Goal: Information Seeking & Learning: Find specific fact

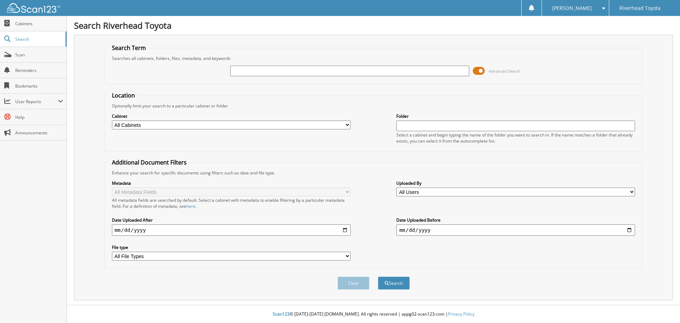
click at [484, 71] on span at bounding box center [479, 71] width 12 height 11
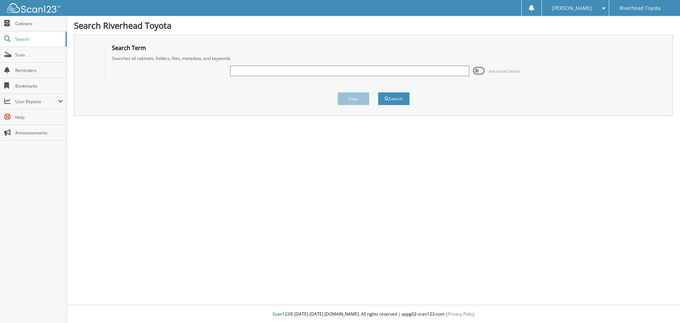
click at [381, 70] on input "text" at bounding box center [349, 71] width 239 height 11
type input "52810"
click at [378, 92] on button "Search" at bounding box center [394, 98] width 32 height 13
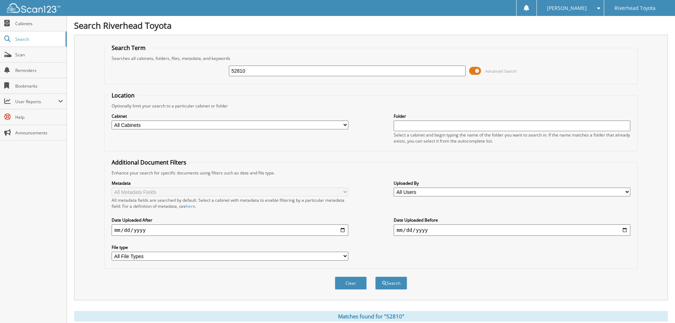
click at [473, 66] on span at bounding box center [475, 71] width 12 height 11
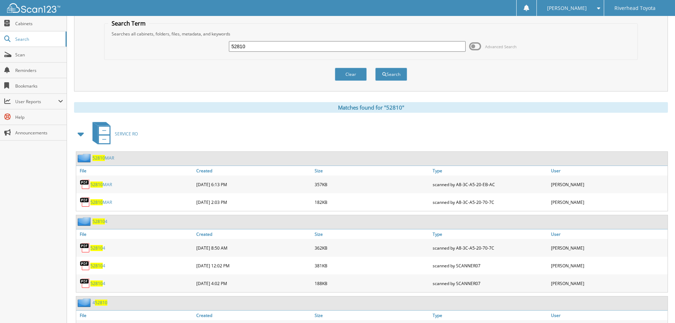
scroll to position [35, 0]
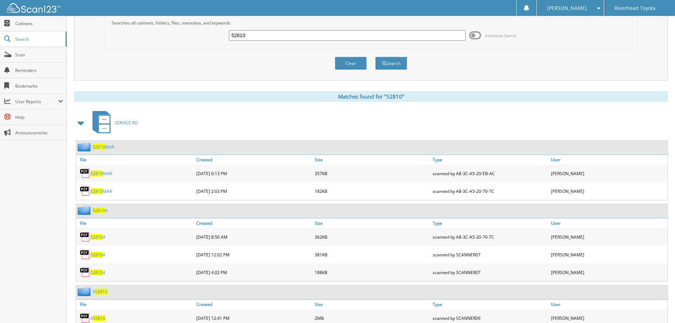
click at [106, 174] on link "52810 MAR" at bounding box center [101, 173] width 22 height 6
click at [111, 189] on link "52810 MAR" at bounding box center [101, 191] width 22 height 6
drag, startPoint x: 264, startPoint y: 32, endPoint x: 180, endPoint y: 36, distance: 84.4
click at [180, 36] on div "52810 Advanced Search" at bounding box center [371, 35] width 526 height 19
type input "57996"
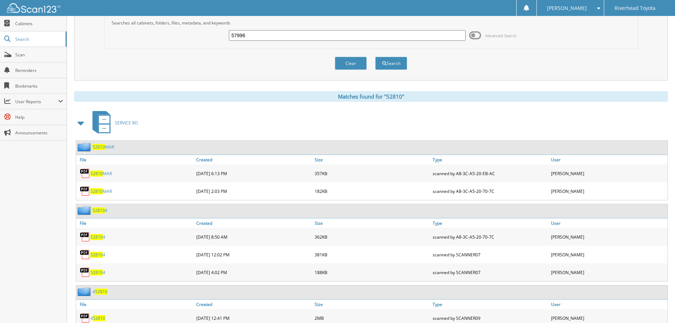
click at [375, 57] on button "Search" at bounding box center [391, 63] width 32 height 13
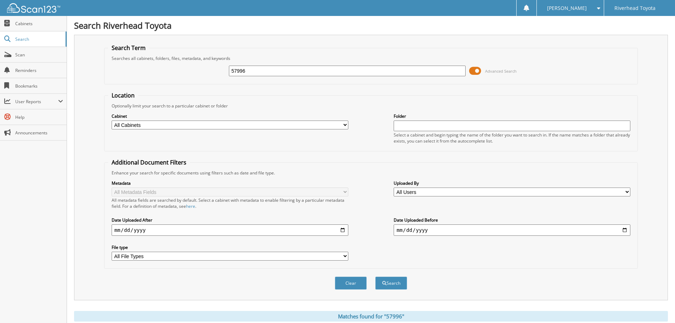
click at [477, 68] on span at bounding box center [475, 71] width 12 height 11
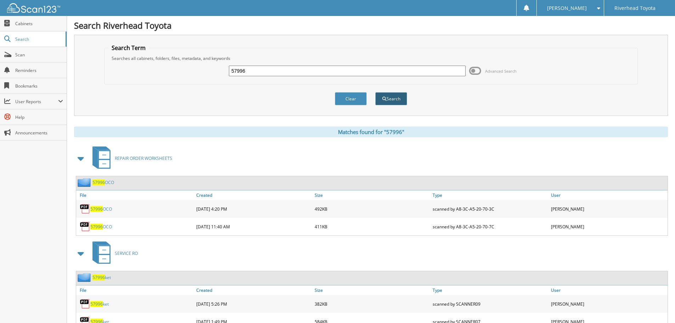
click at [389, 100] on button "Search" at bounding box center [391, 98] width 32 height 13
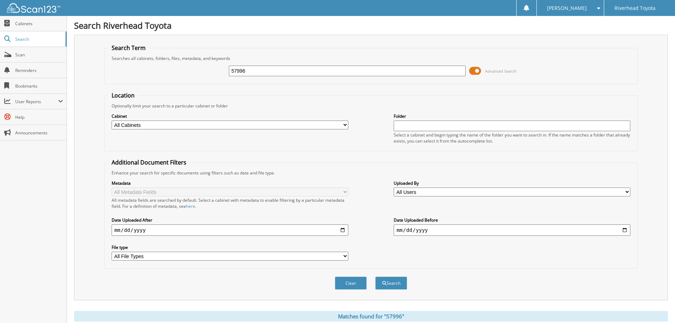
click at [477, 71] on span at bounding box center [475, 71] width 12 height 11
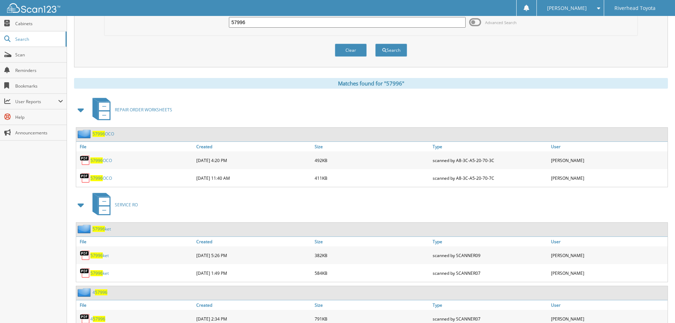
scroll to position [92, 0]
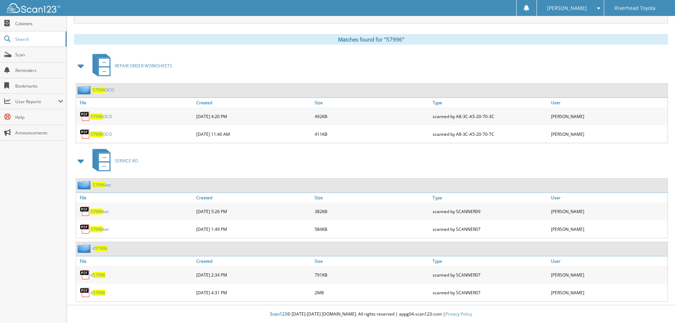
click at [112, 135] on link "57996 OCO" at bounding box center [101, 134] width 22 height 6
drag, startPoint x: 102, startPoint y: 134, endPoint x: 101, endPoint y: 124, distance: 9.3
click at [102, 133] on span "57996" at bounding box center [96, 134] width 12 height 6
click at [101, 116] on span "57996" at bounding box center [96, 116] width 12 height 6
